Goal: Information Seeking & Learning: Learn about a topic

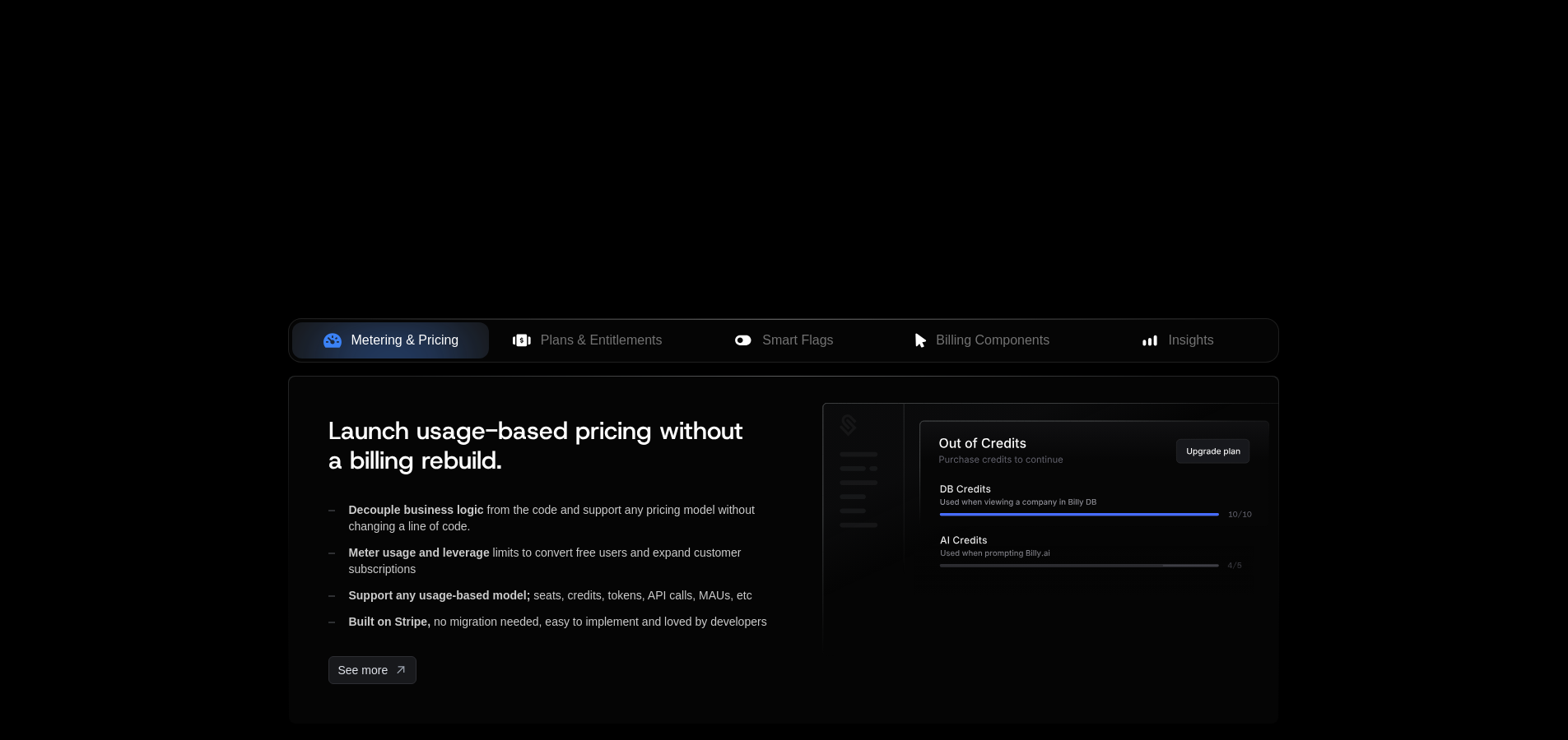
scroll to position [468, 0]
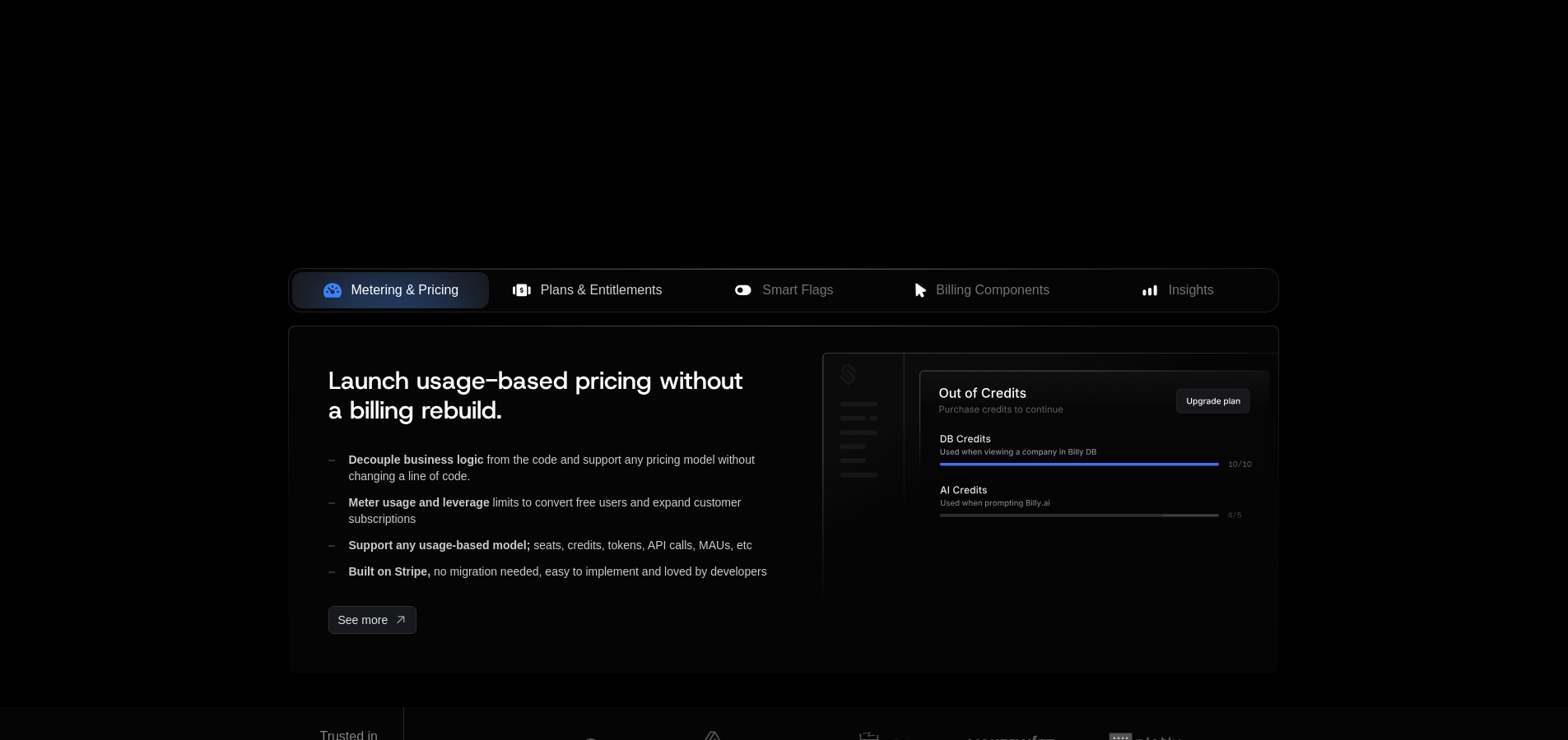
click at [561, 297] on span "Plans & Entitlements" at bounding box center [602, 291] width 122 height 19
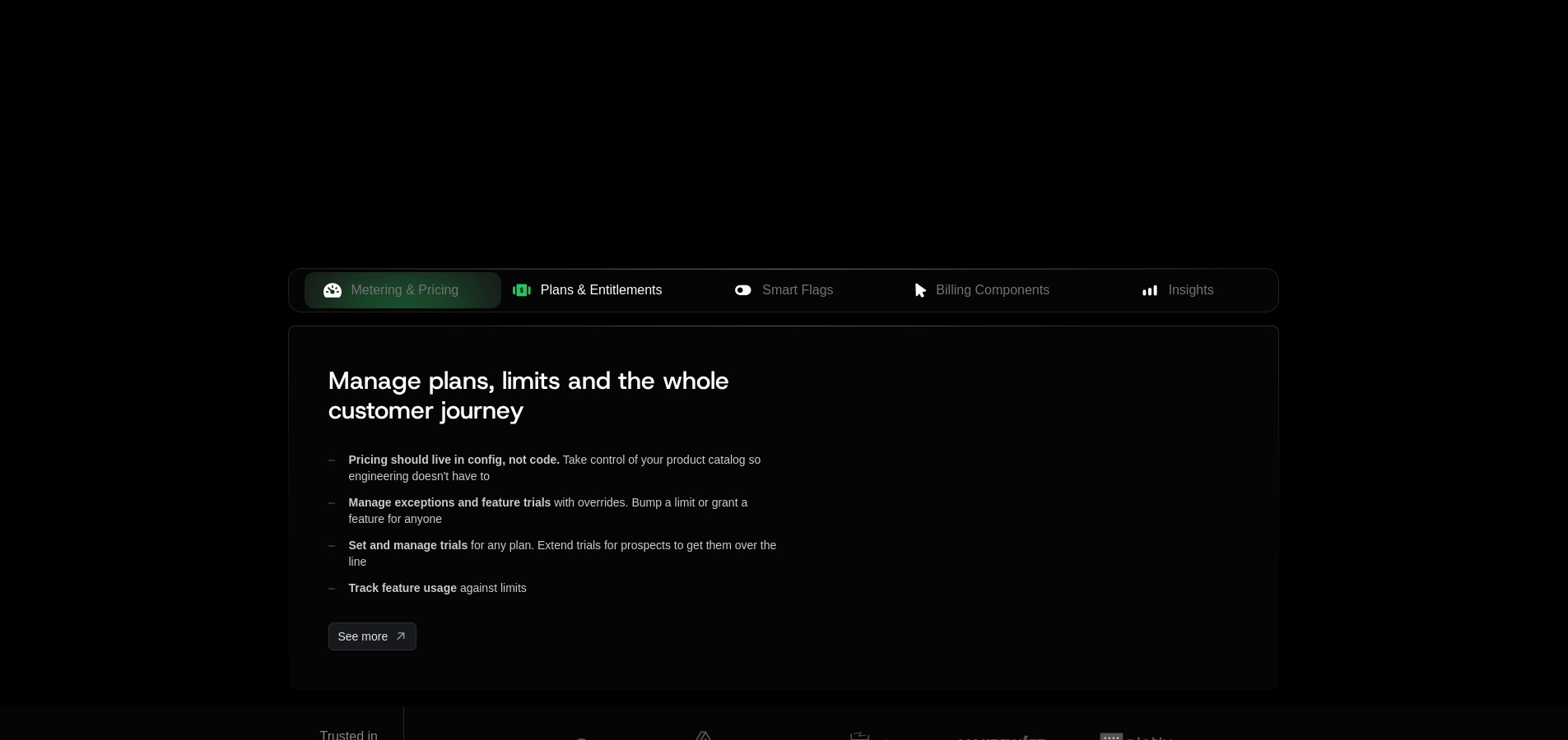
scroll to position [0, 0]
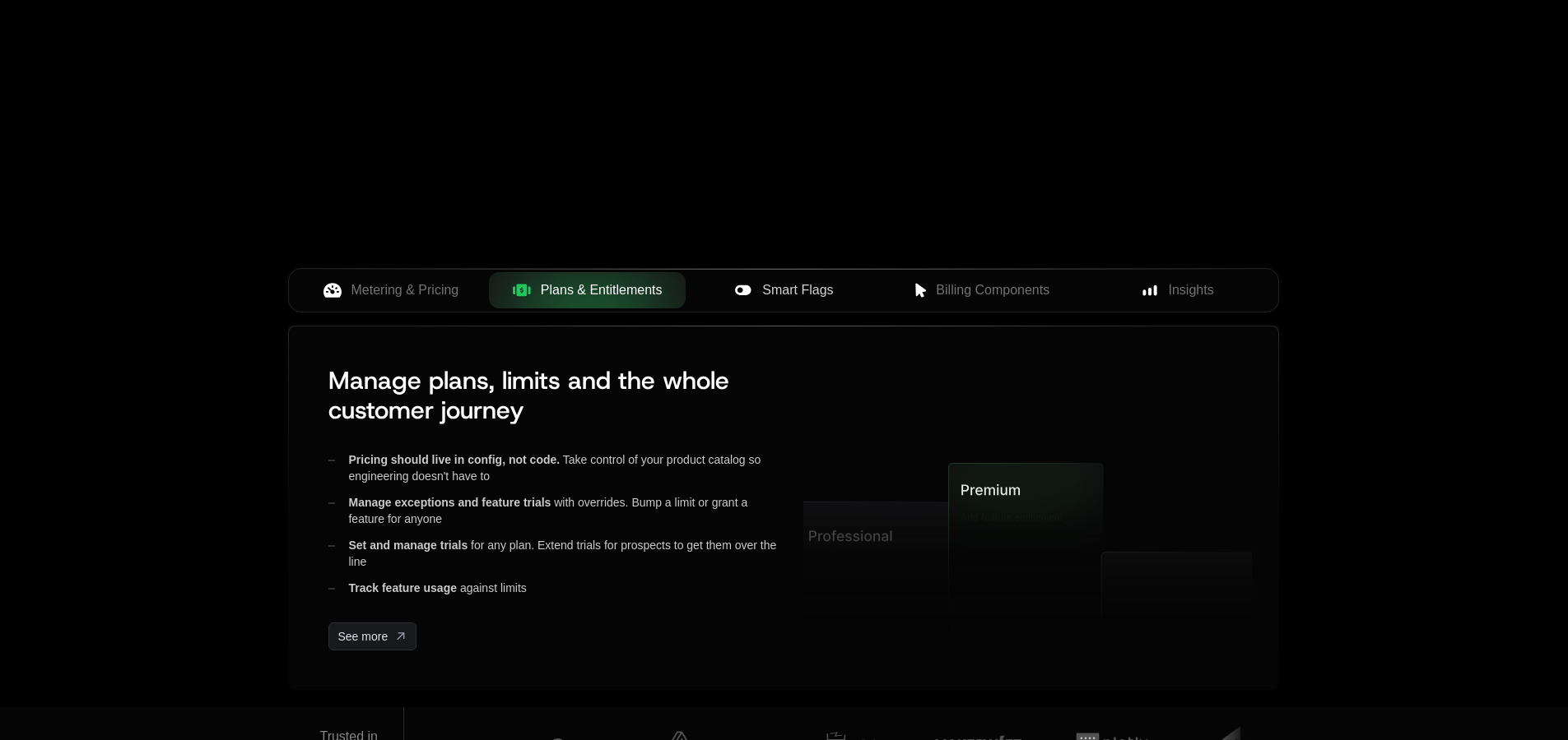
click at [768, 275] on button "Smart Flags" at bounding box center [783, 290] width 197 height 36
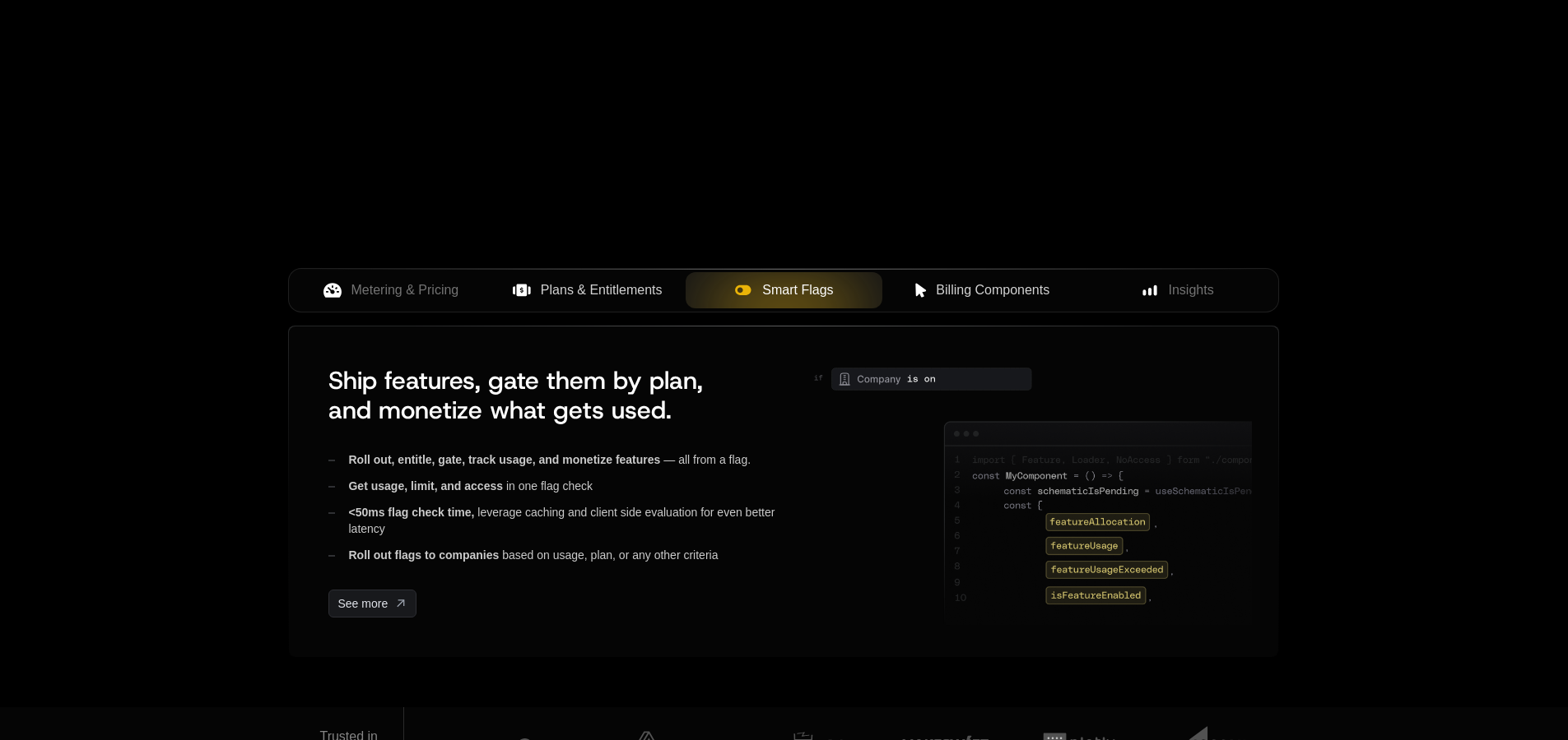
click at [982, 293] on span "Billing Components" at bounding box center [992, 291] width 113 height 19
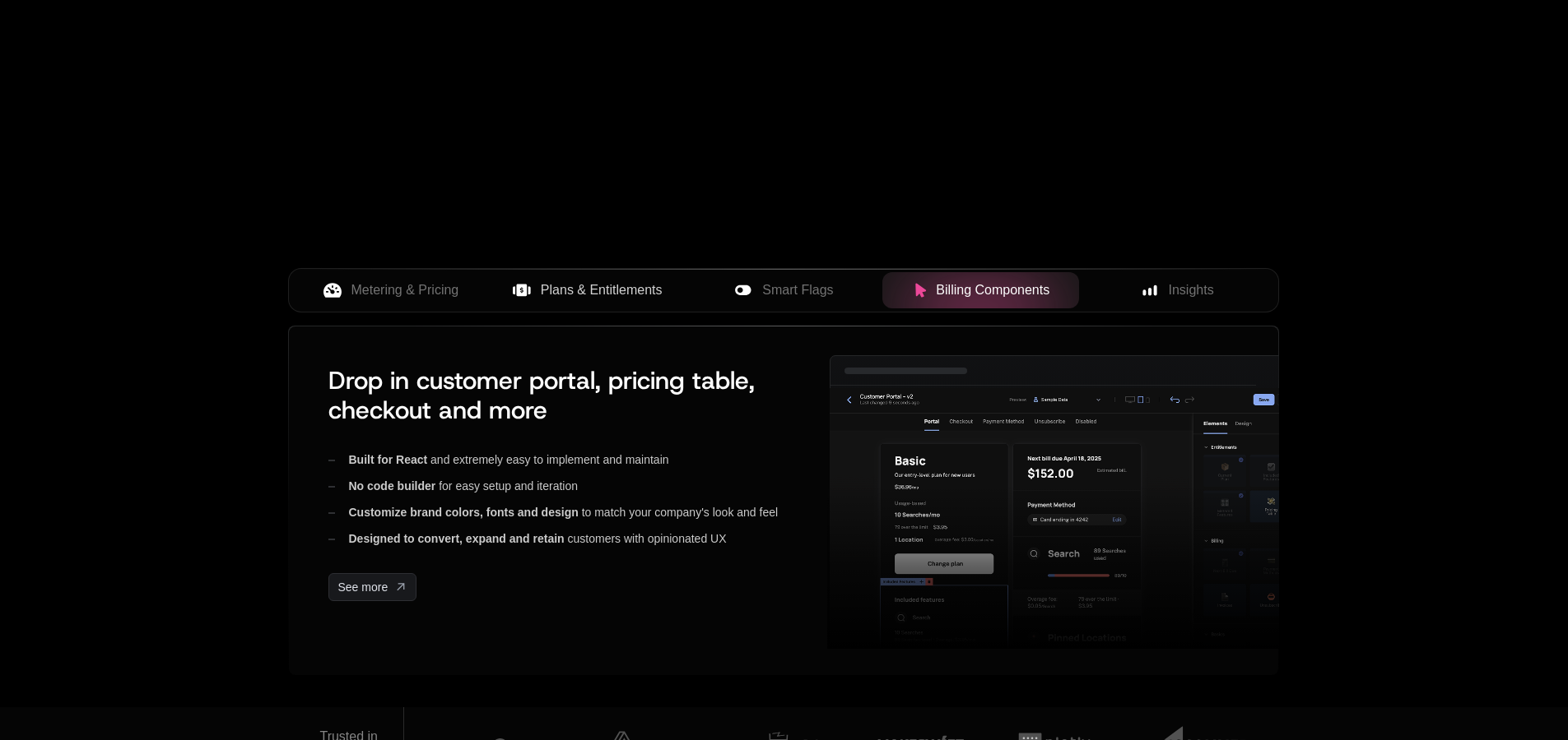
click at [1187, 317] on div "Metering & Pricing Plans & Entitlements Smart Flags Billing Components Insights" at bounding box center [783, 296] width 990 height 57
click at [1183, 304] on button "Insights" at bounding box center [1176, 290] width 197 height 36
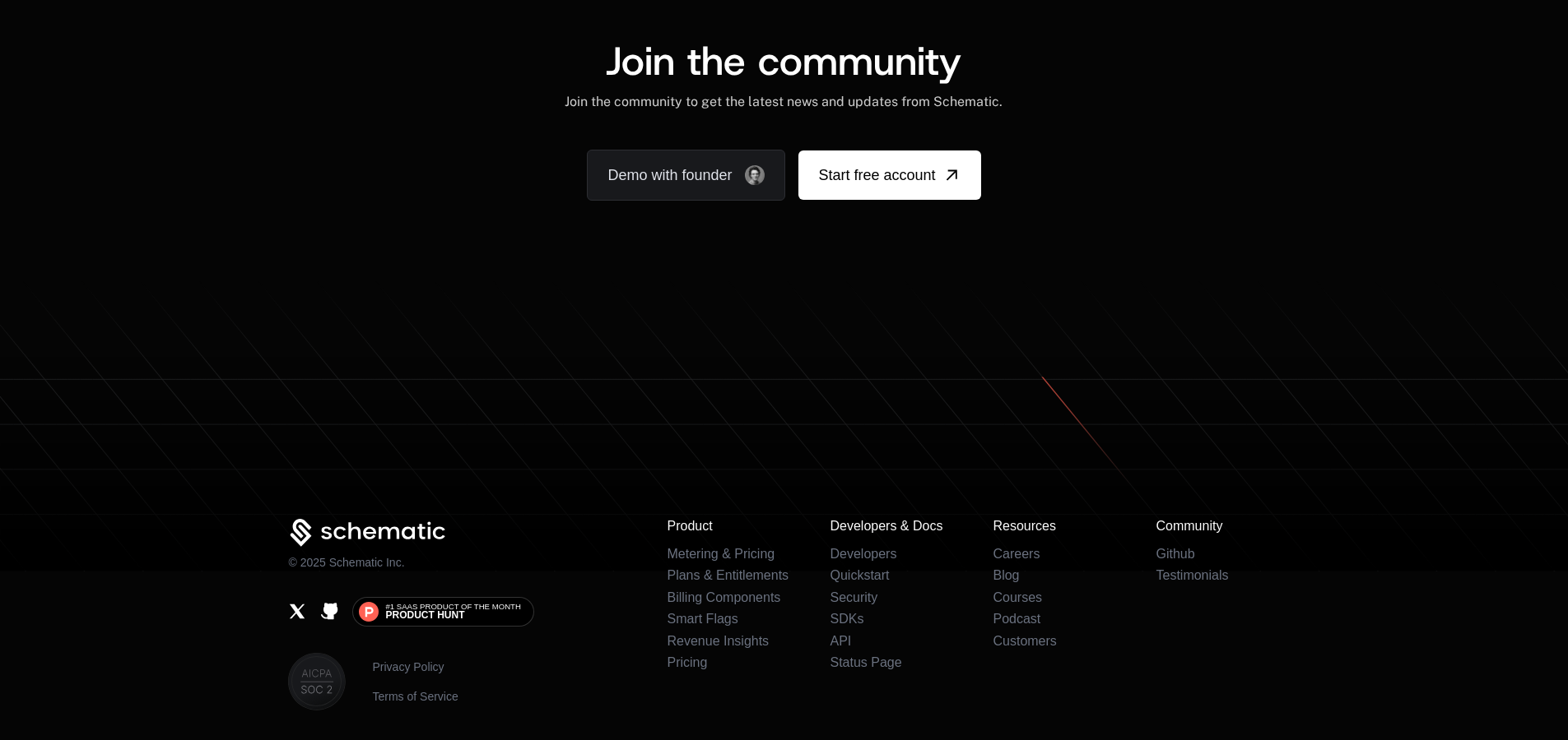
scroll to position [10240, 0]
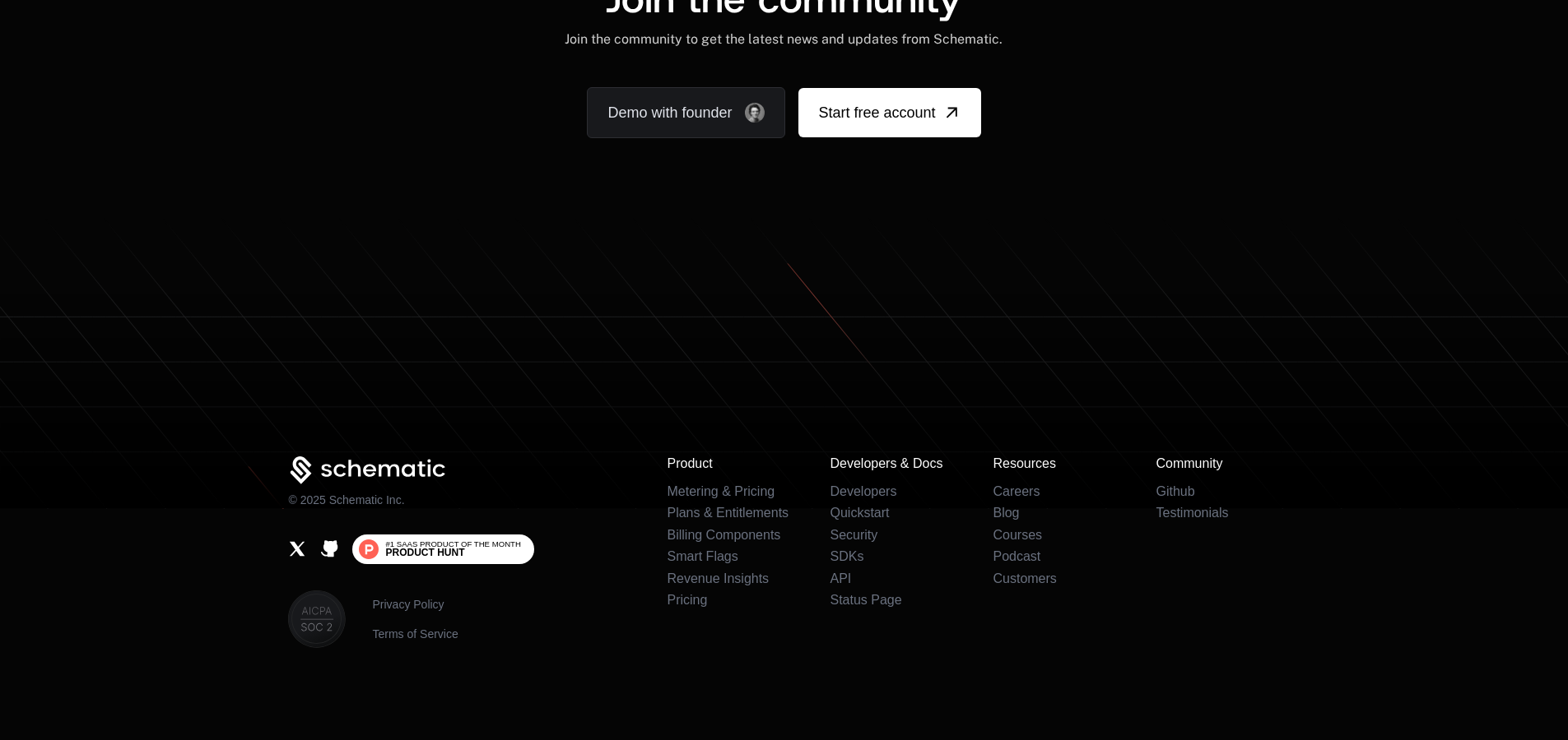
click at [445, 543] on span "#1 SaaS Product of the Month" at bounding box center [452, 544] width 135 height 8
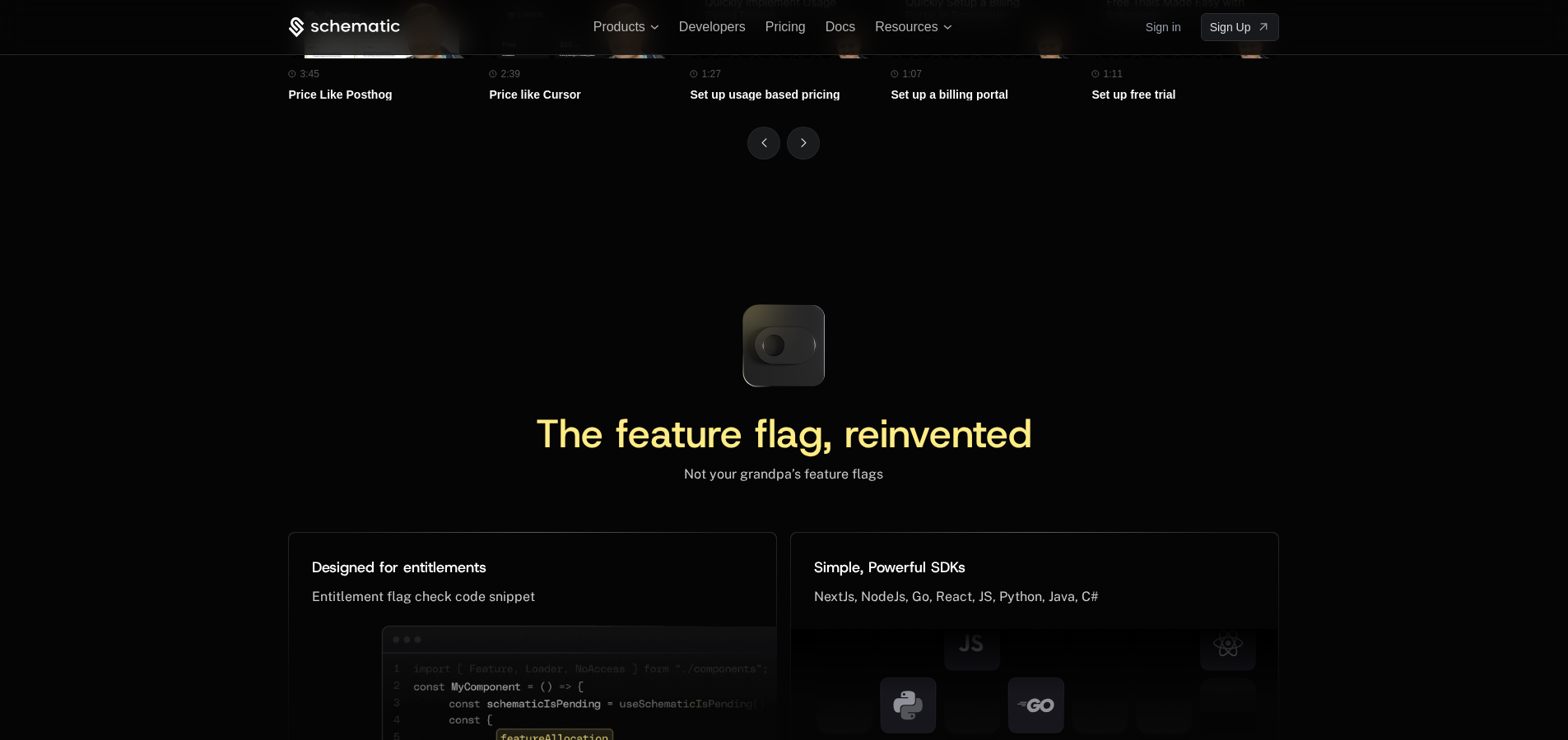
scroll to position [7313, 0]
